Goal: Task Accomplishment & Management: Manage account settings

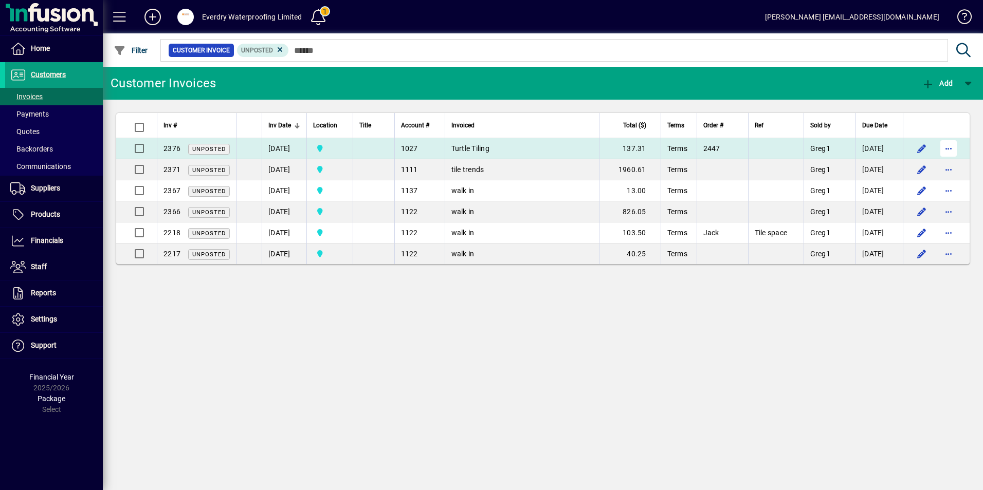
click at [952, 145] on span "button" at bounding box center [948, 148] width 25 height 25
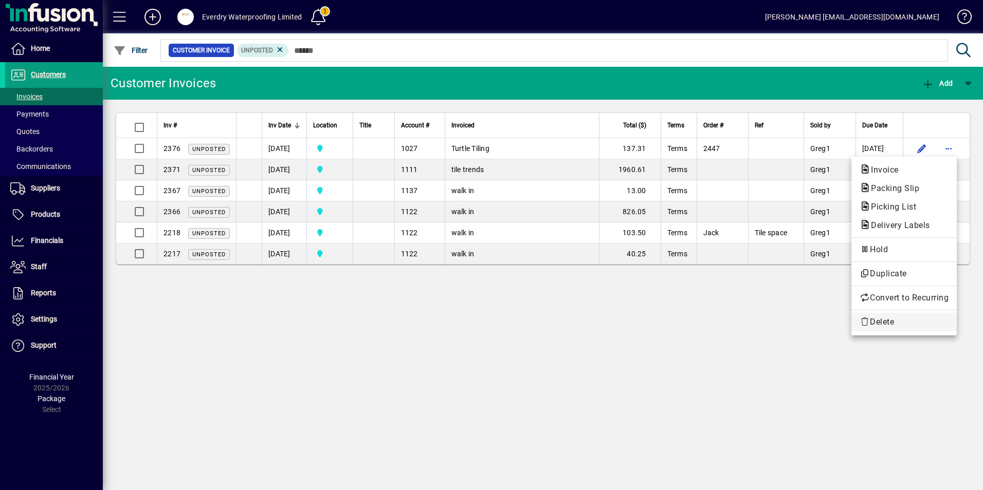
click at [883, 328] on span "Delete" at bounding box center [904, 322] width 89 height 12
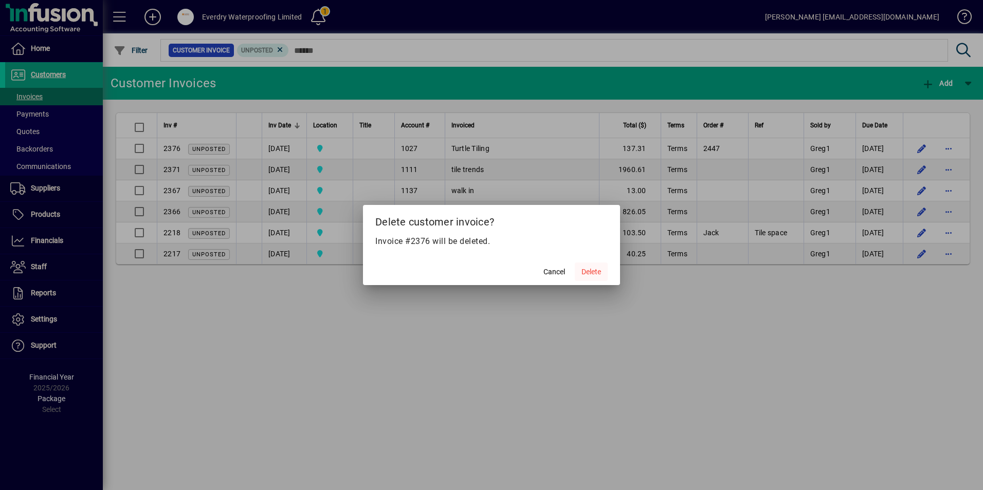
click at [589, 273] on span "Delete" at bounding box center [591, 272] width 20 height 11
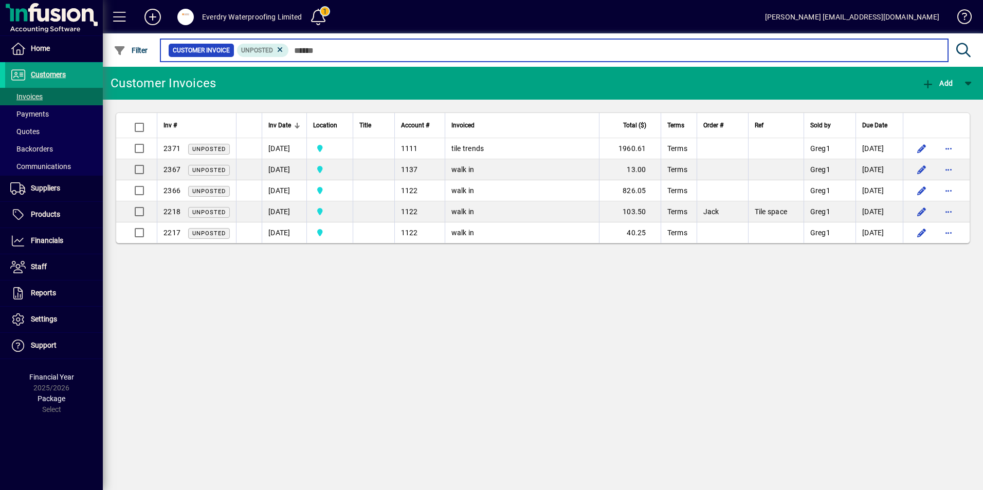
click at [315, 46] on input "text" at bounding box center [614, 50] width 651 height 14
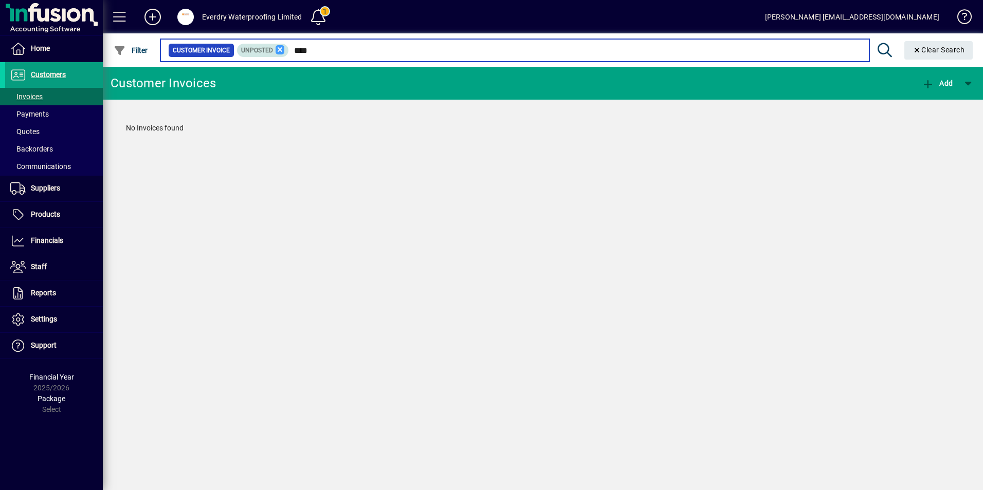
type input "****"
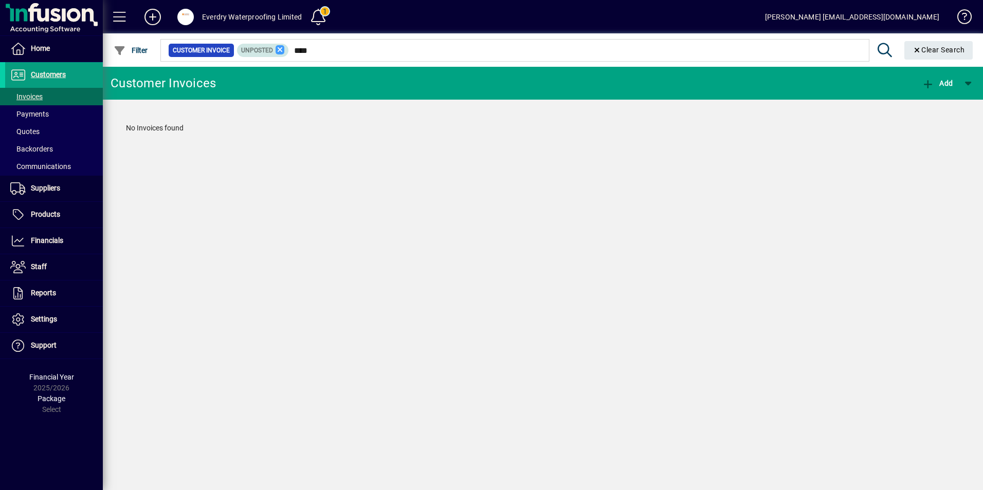
click at [276, 51] on icon at bounding box center [280, 49] width 9 height 9
